Goal: Find specific page/section: Find specific page/section

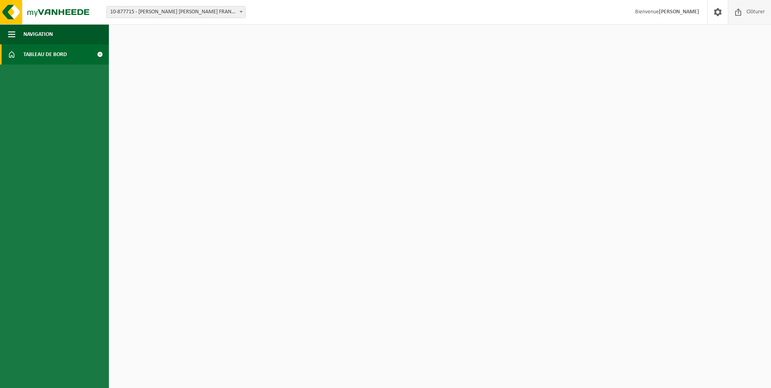
click at [750, 15] on span "Clôturer" at bounding box center [756, 12] width 23 height 24
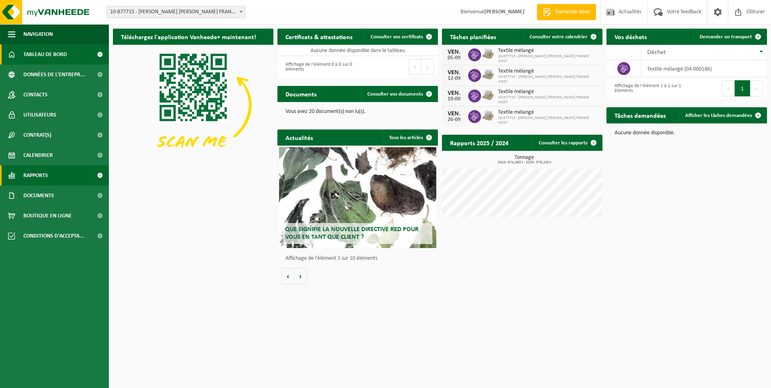
click at [42, 175] on span "Rapports" at bounding box center [35, 175] width 25 height 20
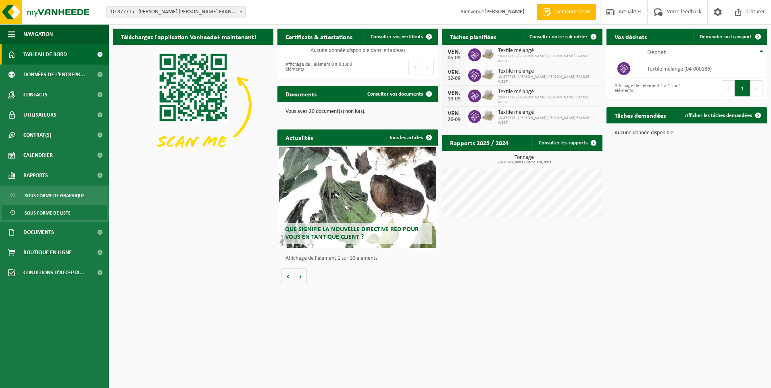
click at [40, 211] on span "Sous forme de liste" at bounding box center [48, 212] width 46 height 15
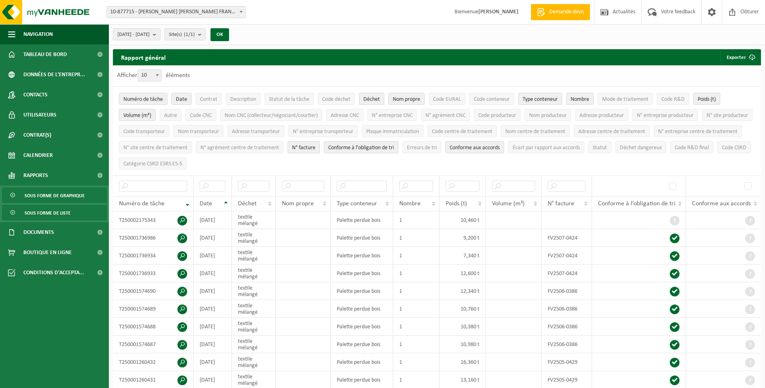
click at [42, 198] on span "Sous forme de graphique" at bounding box center [55, 195] width 60 height 15
